Goal: Information Seeking & Learning: Learn about a topic

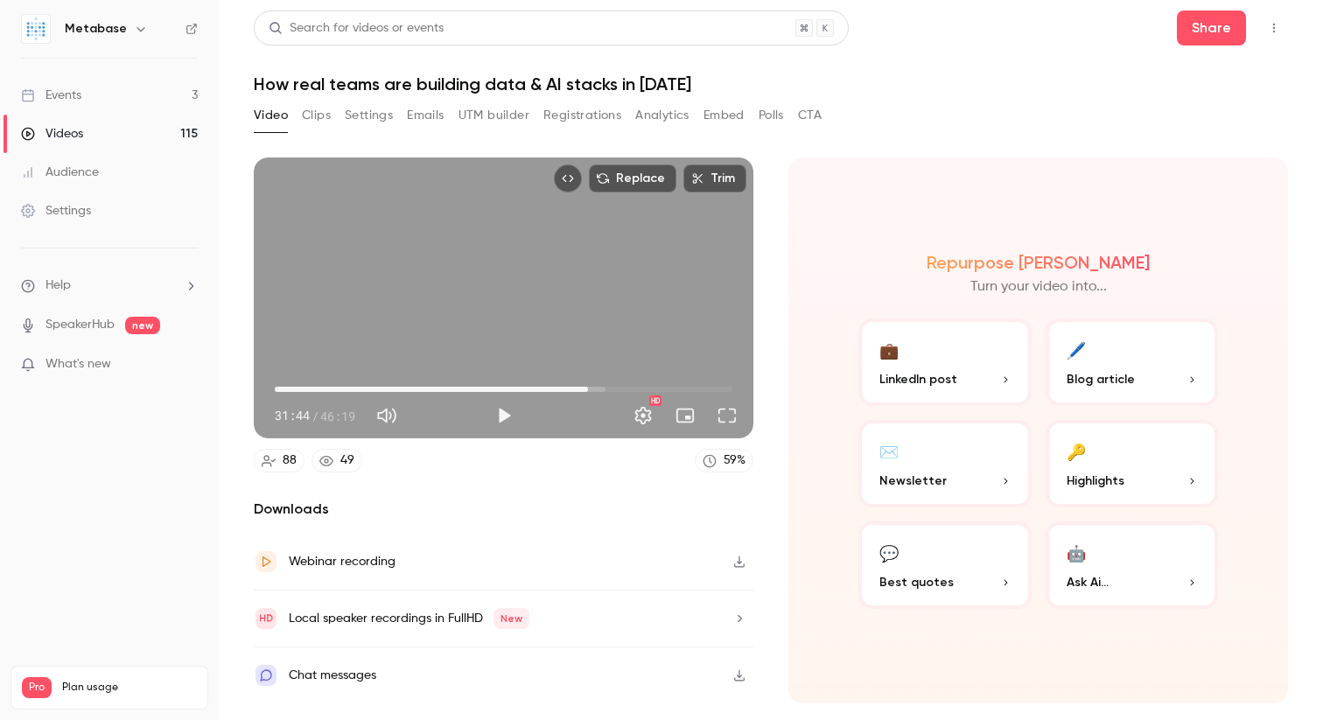
click at [350, 562] on div "Webinar recording" at bounding box center [342, 561] width 107 height 21
click at [995, 111] on div "Video Clips Settings Emails UTM builder Registrations Analytics Embed Polls CTA" at bounding box center [771, 119] width 1034 height 35
type input "******"
click at [306, 117] on button "Clips" at bounding box center [316, 116] width 29 height 28
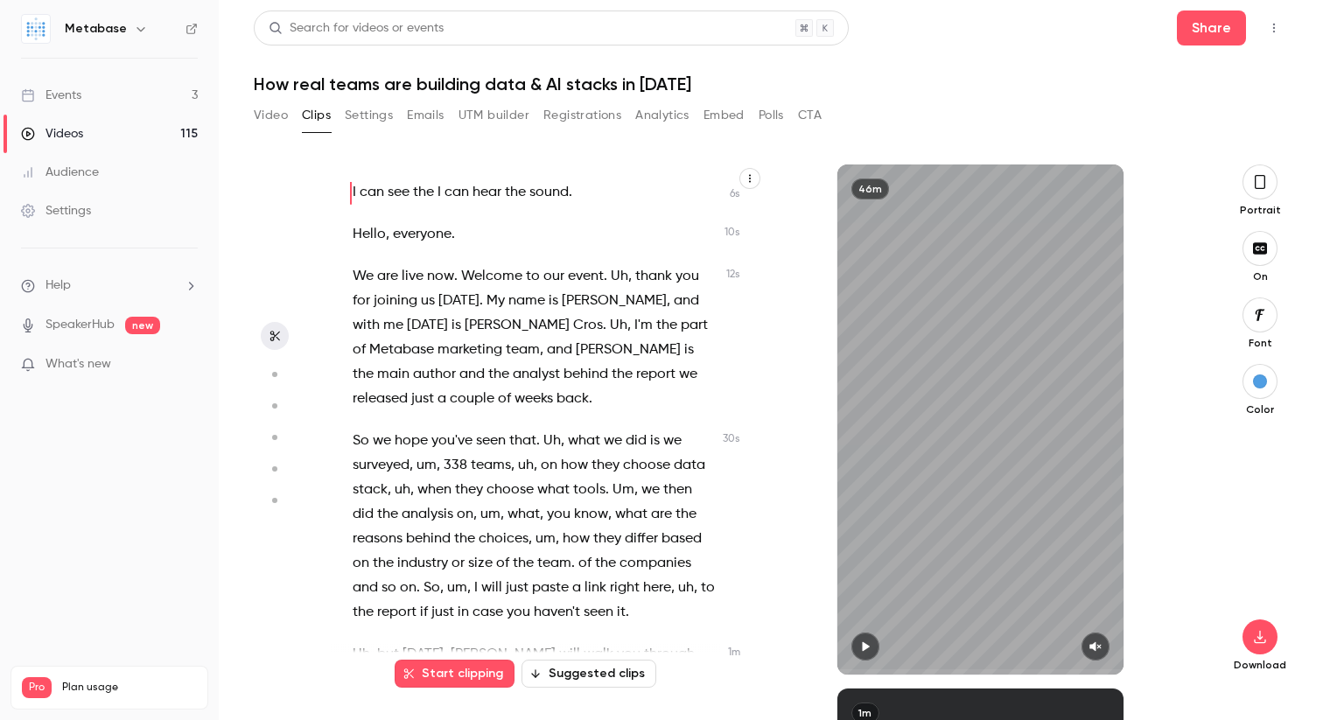
scroll to position [107, 0]
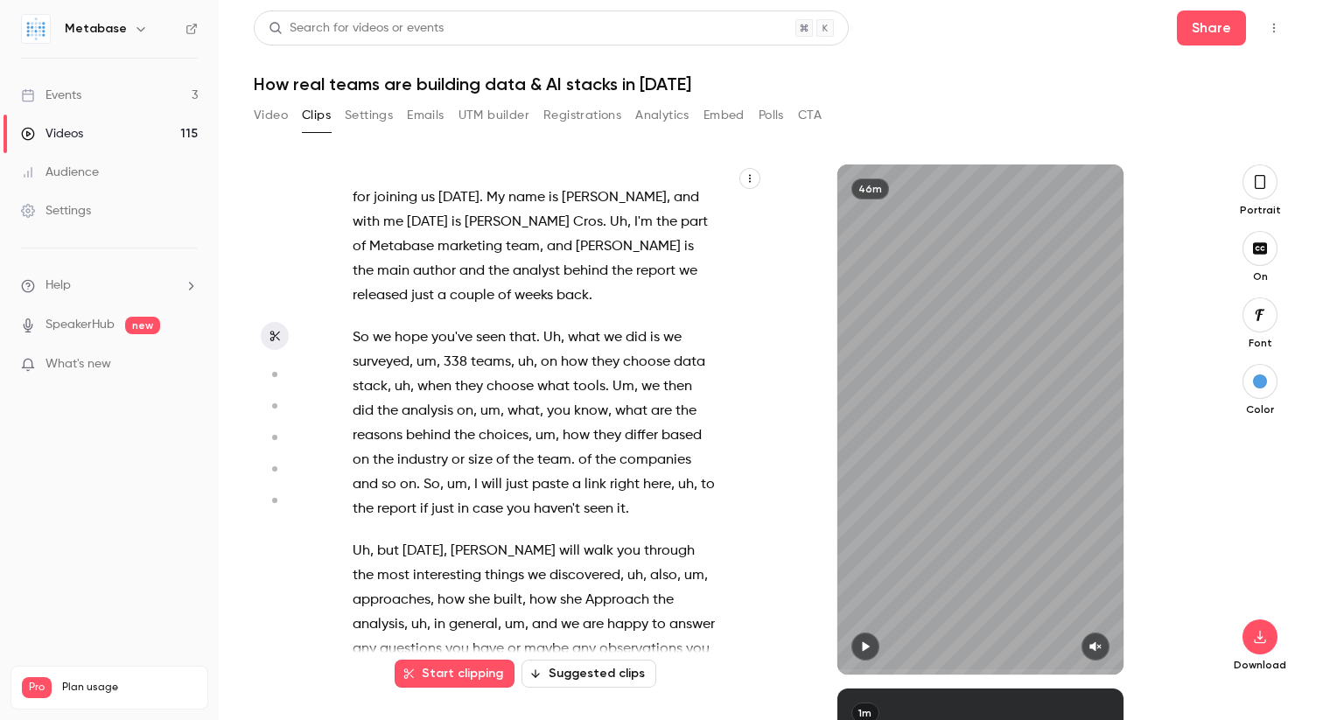
click at [271, 378] on icon "button" at bounding box center [274, 374] width 16 height 12
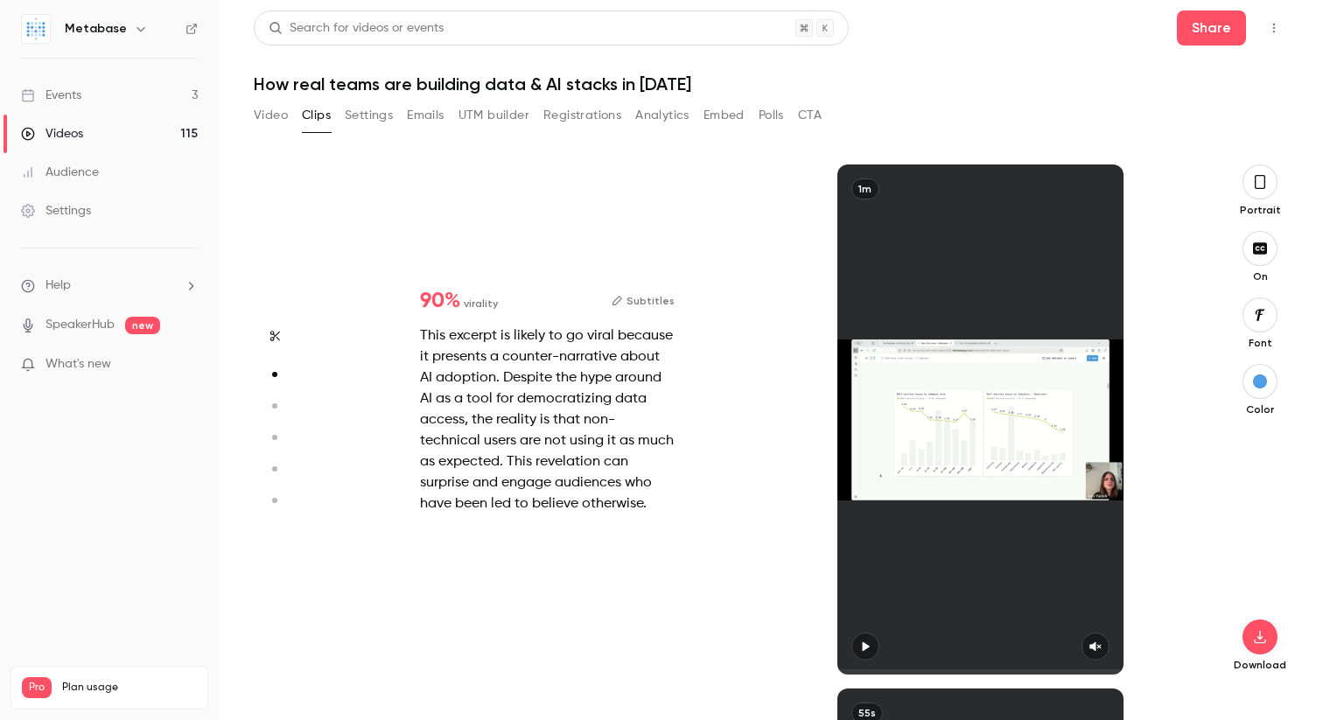
scroll to position [524, 0]
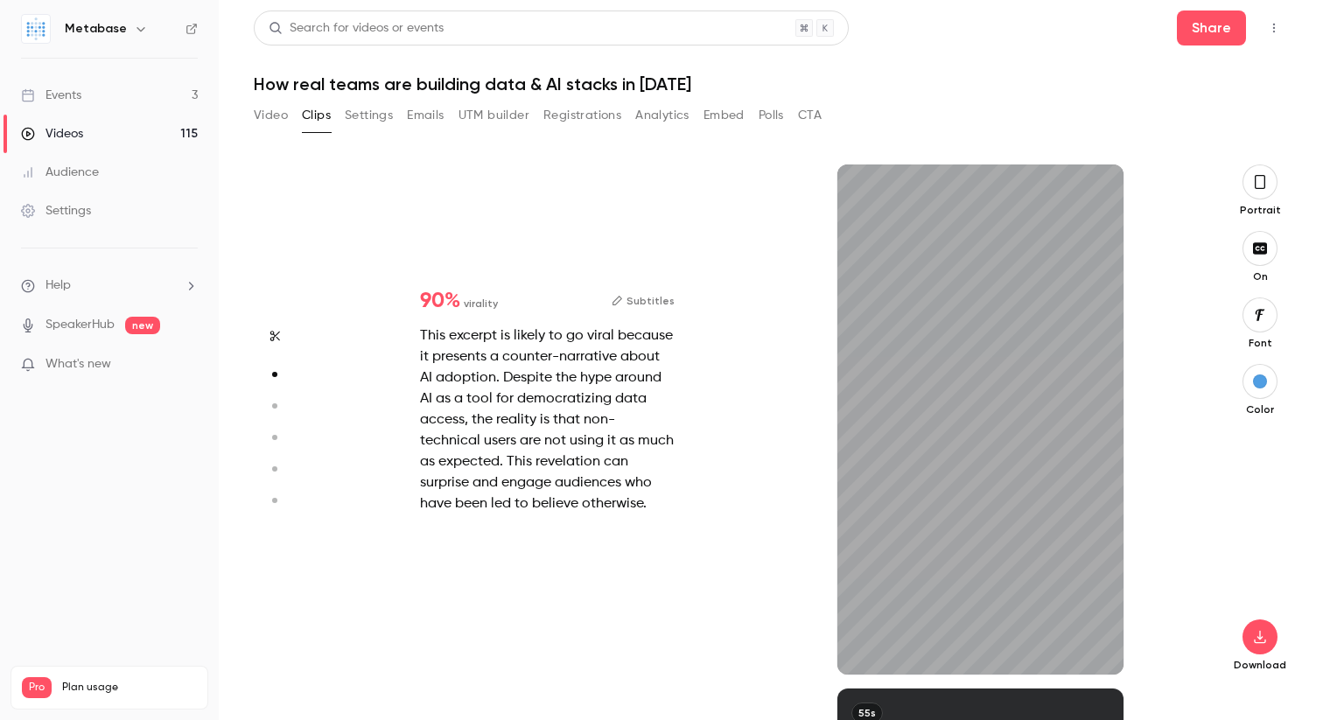
click at [277, 333] on icon "button" at bounding box center [275, 336] width 10 height 11
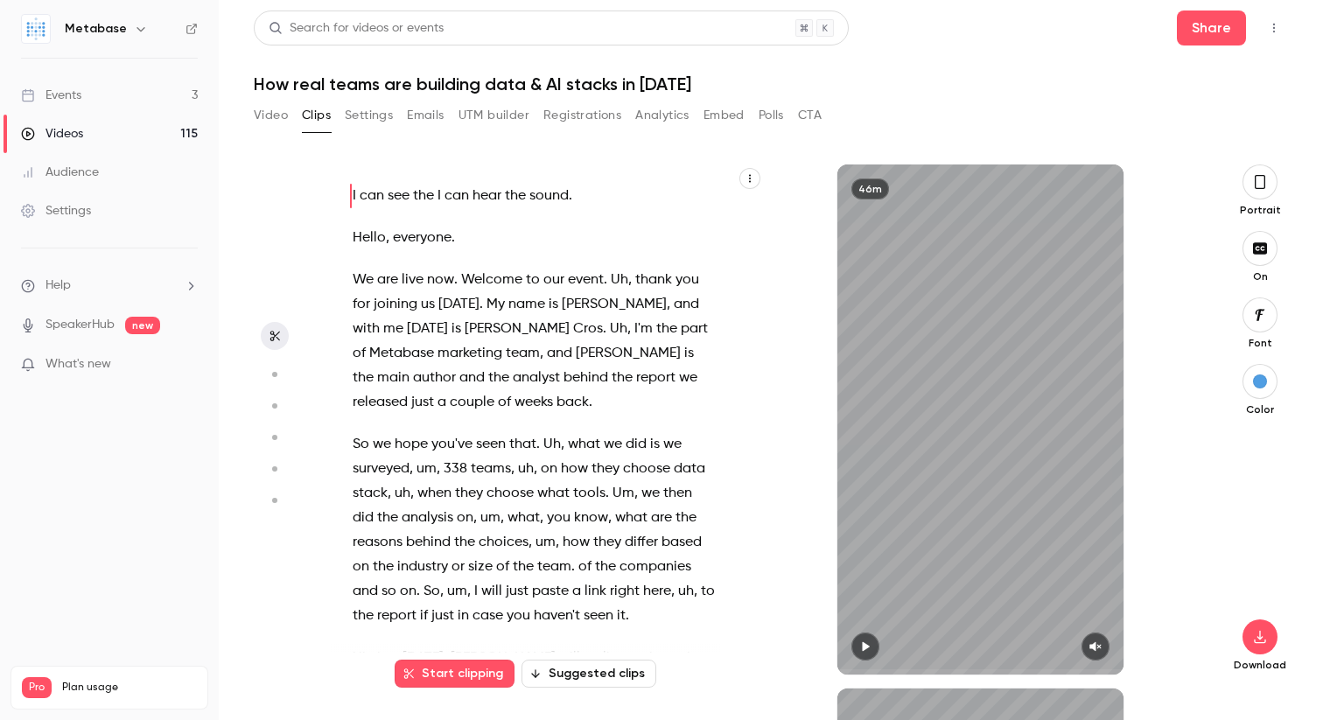
type input "*"
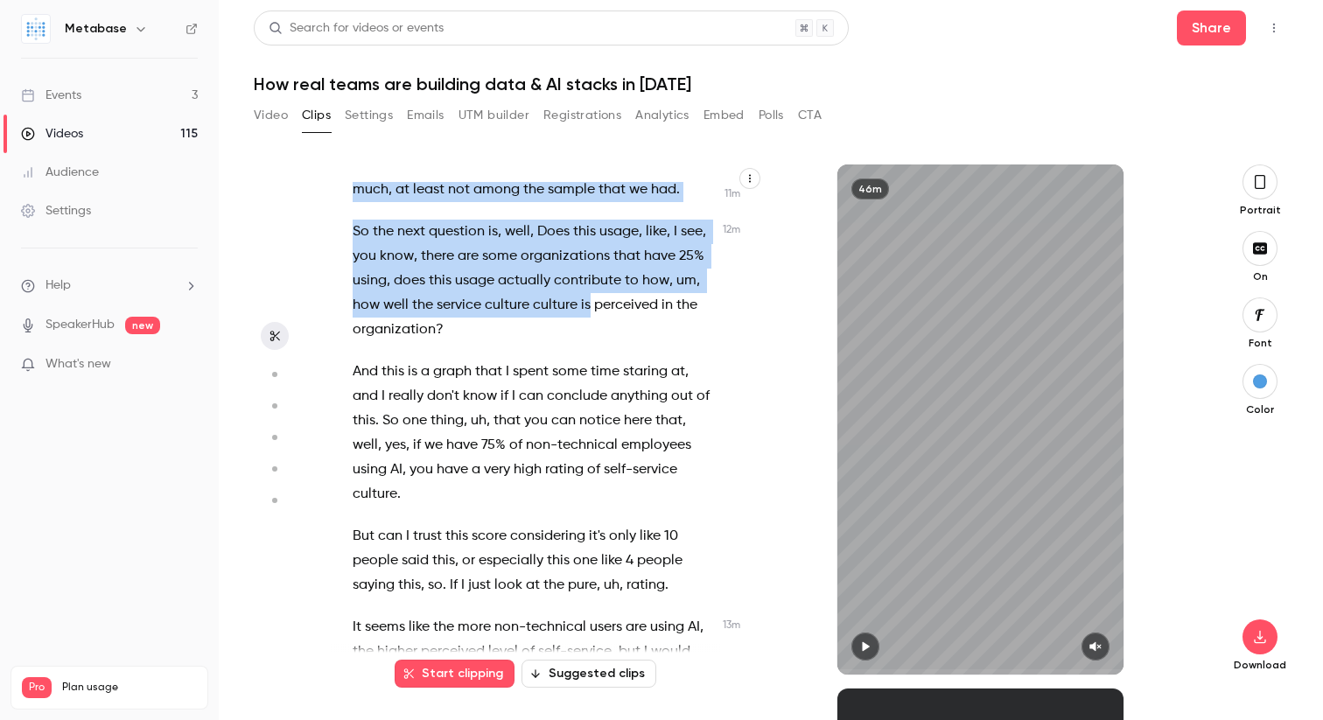
scroll to position [5314, 0]
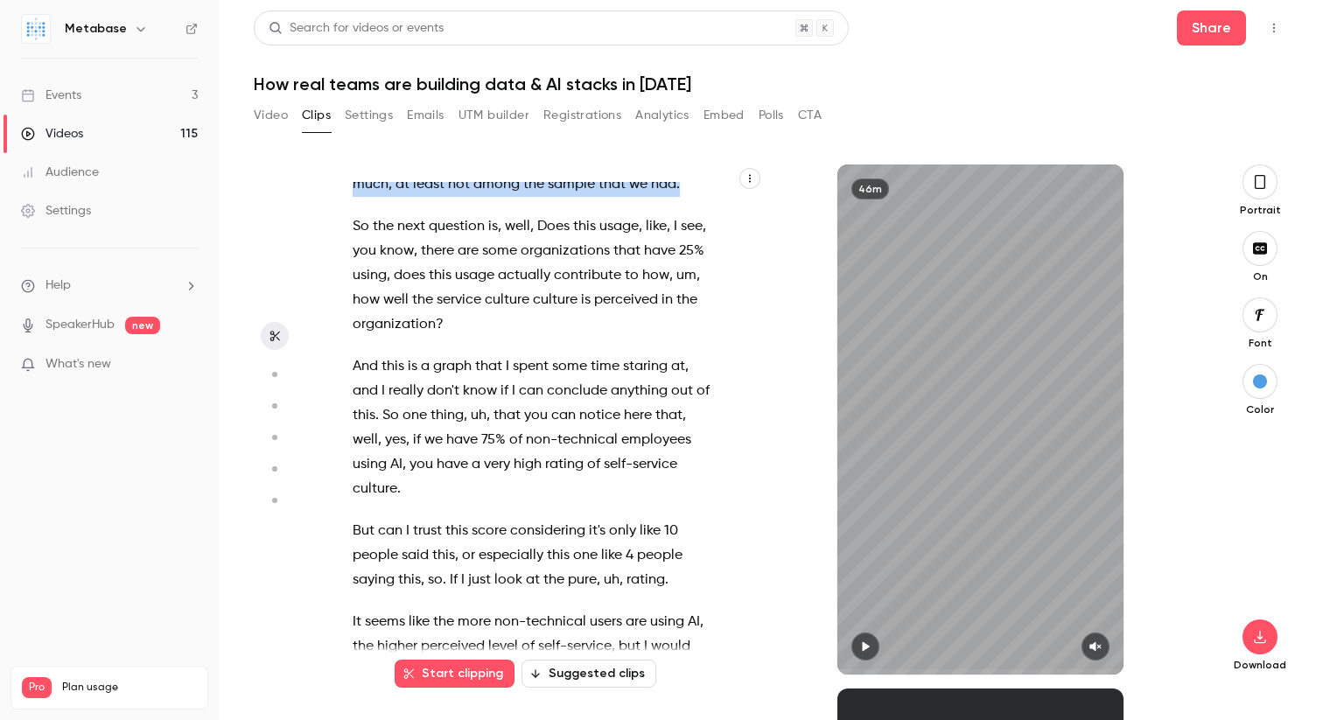
drag, startPoint x: 354, startPoint y: 264, endPoint x: 638, endPoint y: 337, distance: 292.7
click at [638, 337] on div "I can see the I can hear the sound . Hello , everyone . We are live now . Welco…" at bounding box center [543, 428] width 424 height 493
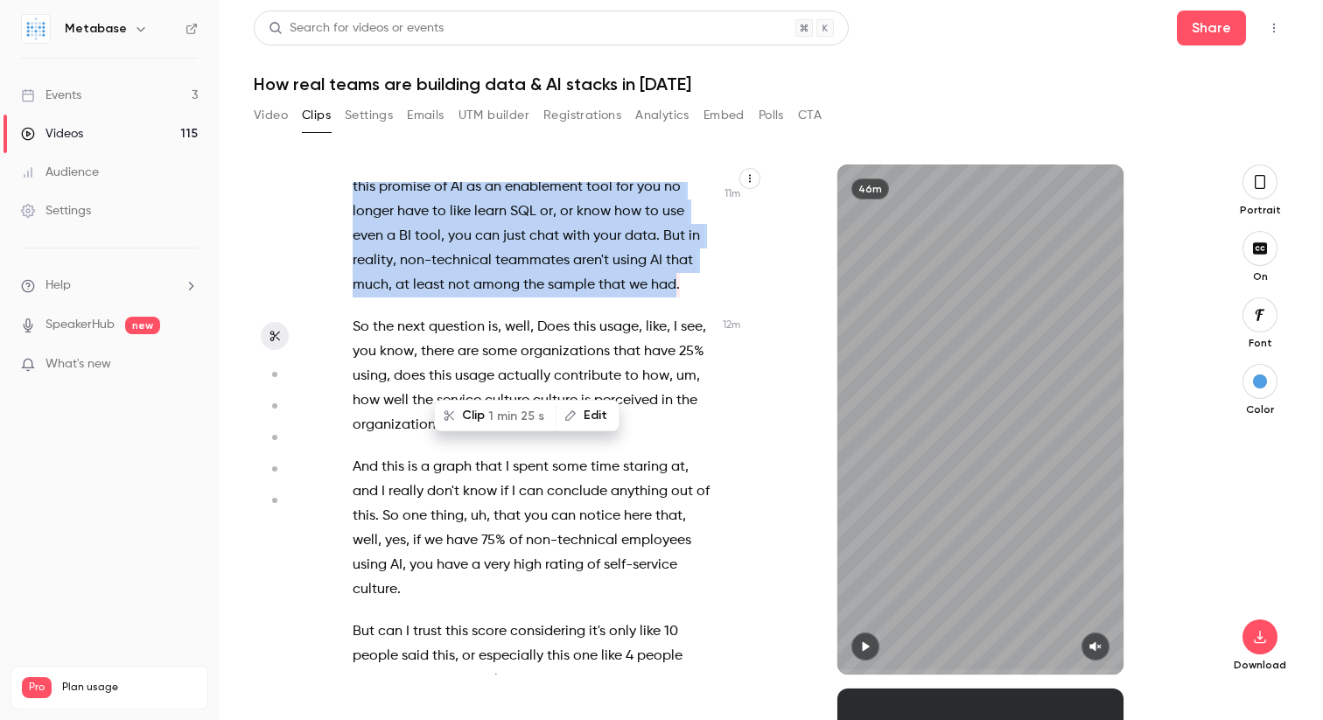
type input "*****"
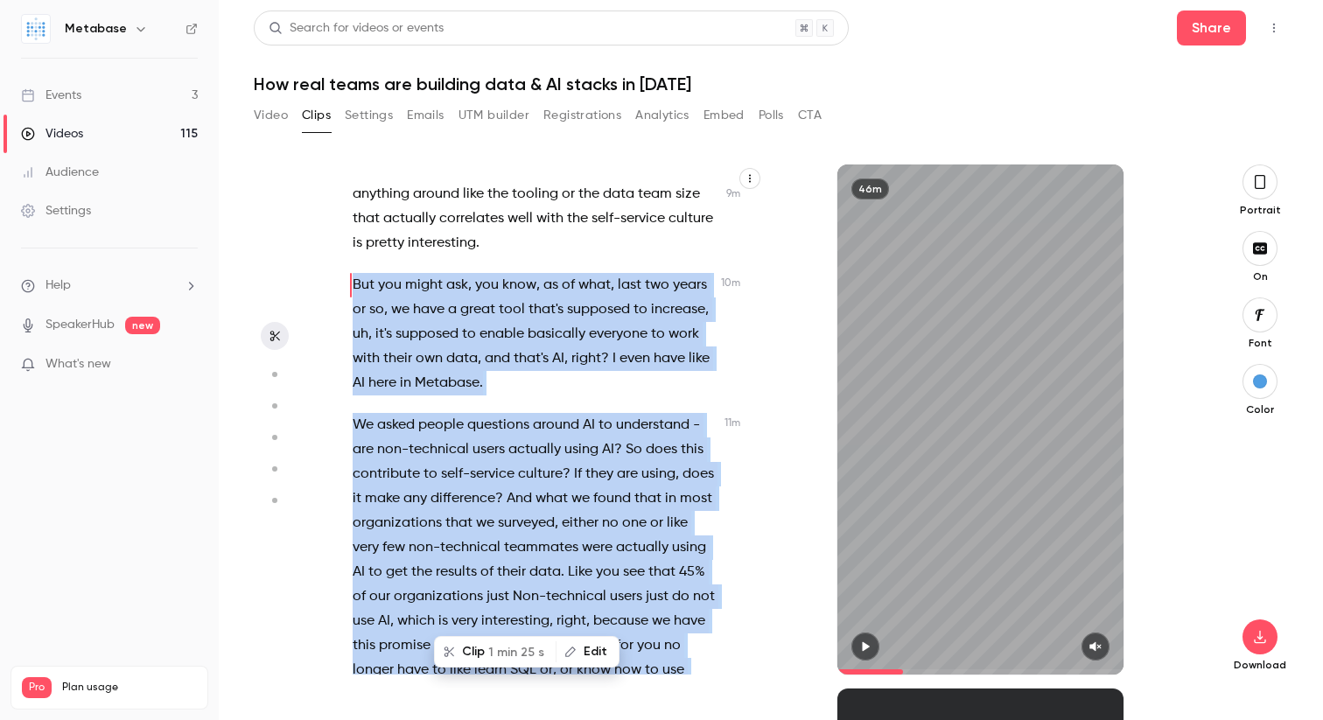
scroll to position [4734, 0]
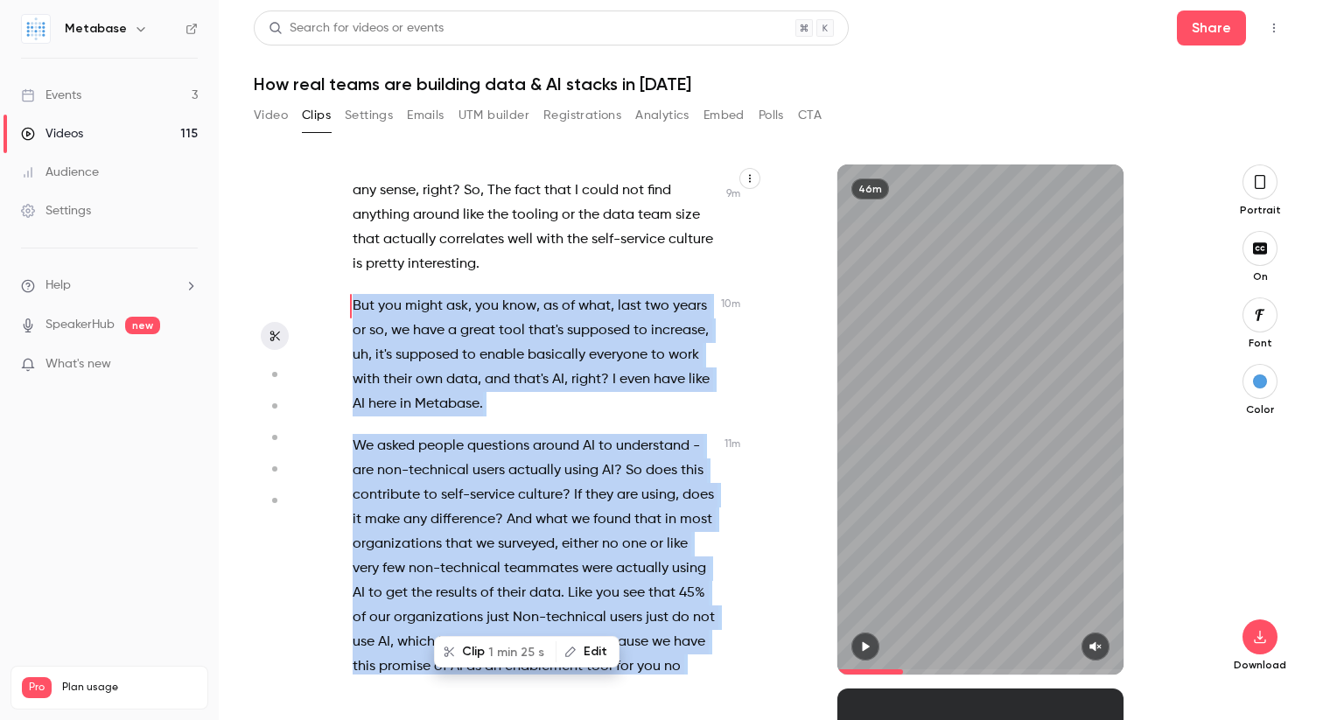
copy div "But you might ask , you know , as of what , last two years or so , we have a gr…"
